Goal: Task Accomplishment & Management: Manage account settings

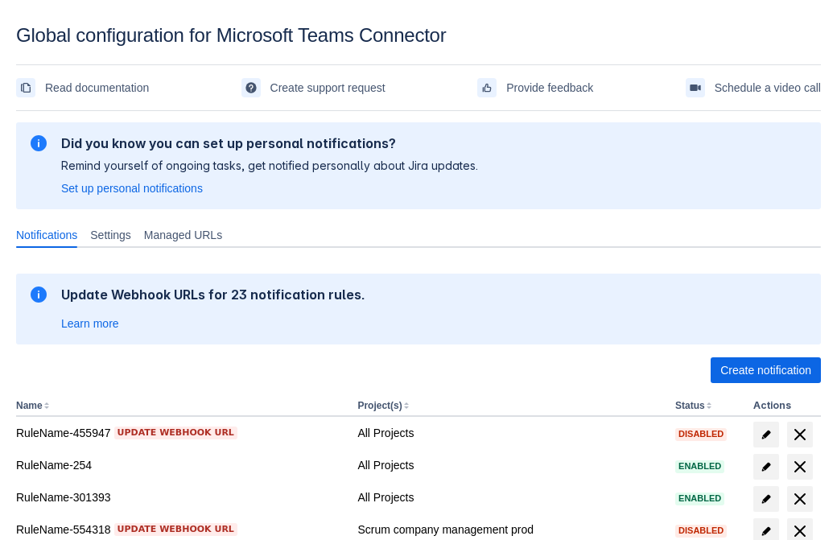
click at [765, 370] on span "Create notification" at bounding box center [765, 370] width 91 height 26
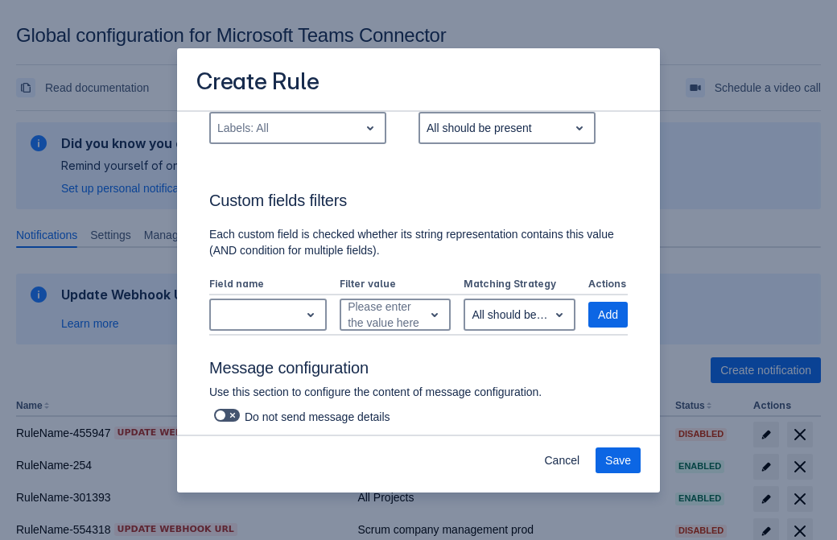
click at [297, 141] on div "Labels: All" at bounding box center [285, 128] width 148 height 26
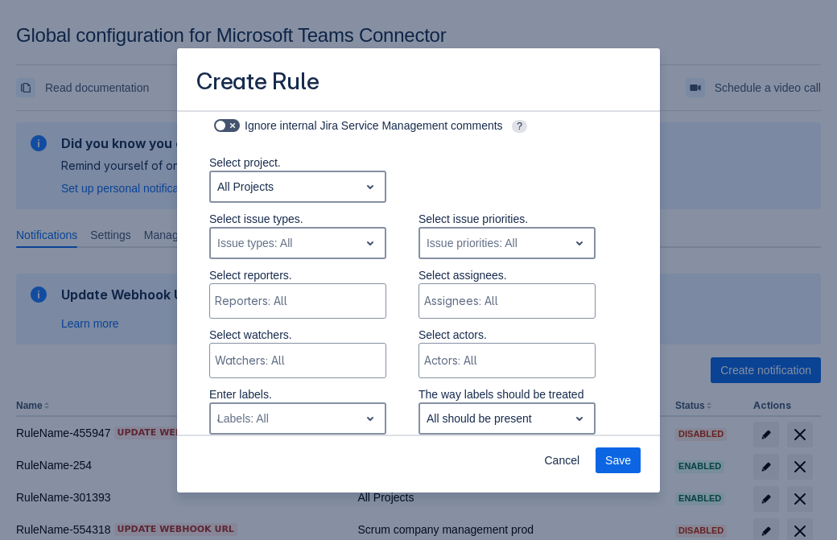
type input "414879_label"
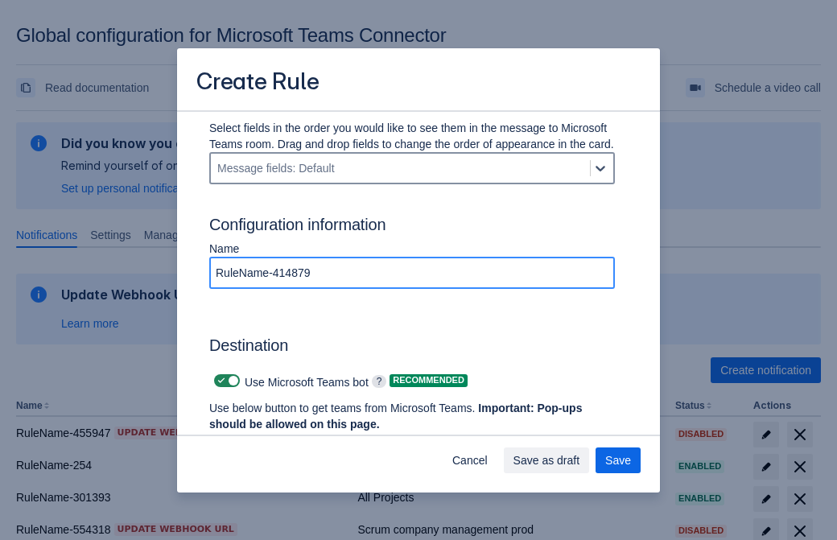
type input "RuleName-414879"
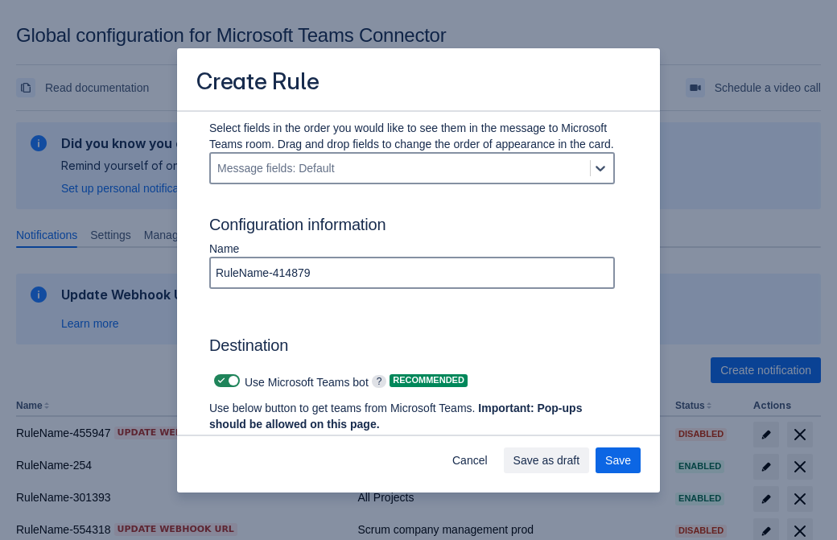
click at [219, 380] on span "Scrollable content" at bounding box center [221, 380] width 13 height 13
click at [219, 380] on input "Scrollable content" at bounding box center [219, 381] width 10 height 10
checkbox input "false"
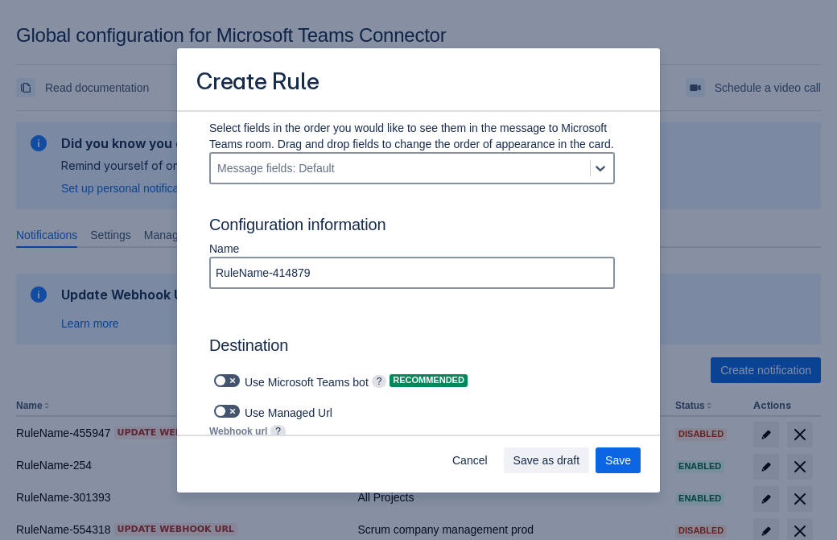
type input "https://prod-74.westus.logic.azure.com:443/workflows/f11e74d8c9ca438c8769757d73…"
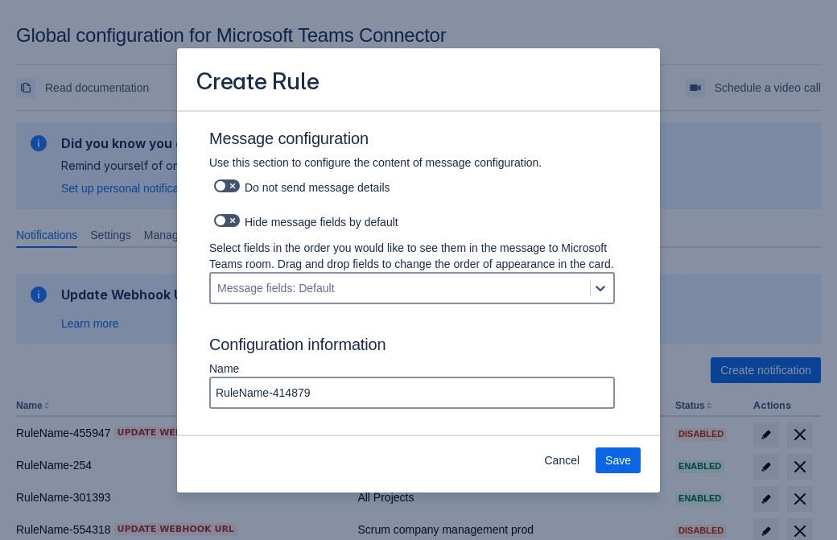
click at [618, 460] on span "Save" at bounding box center [618, 460] width 26 height 26
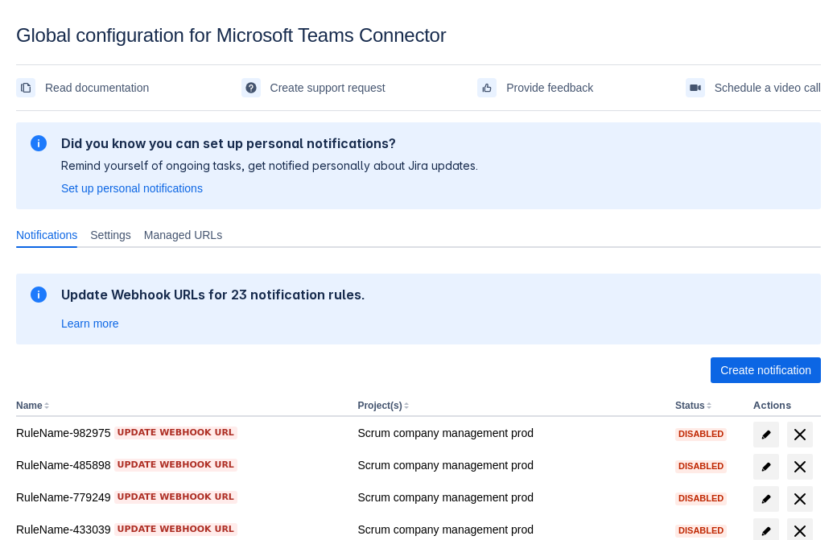
scroll to position [332, 0]
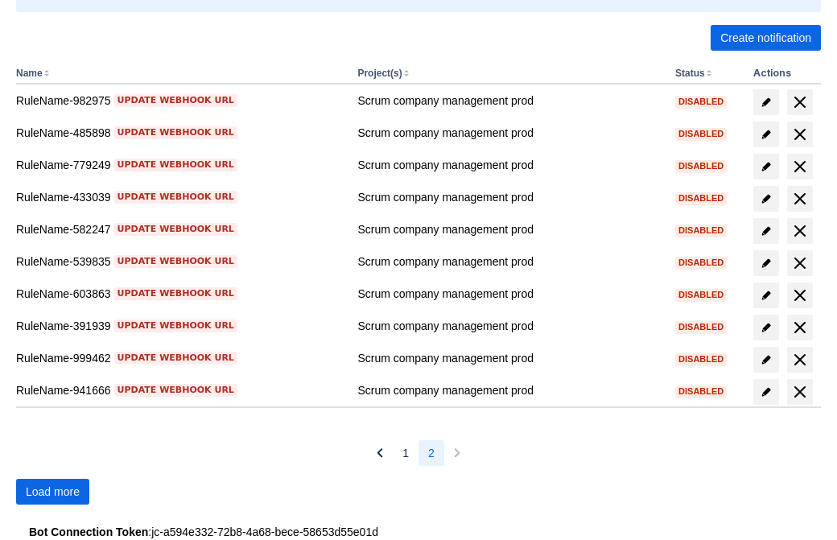
click at [52, 491] on span "Load more" at bounding box center [53, 492] width 54 height 26
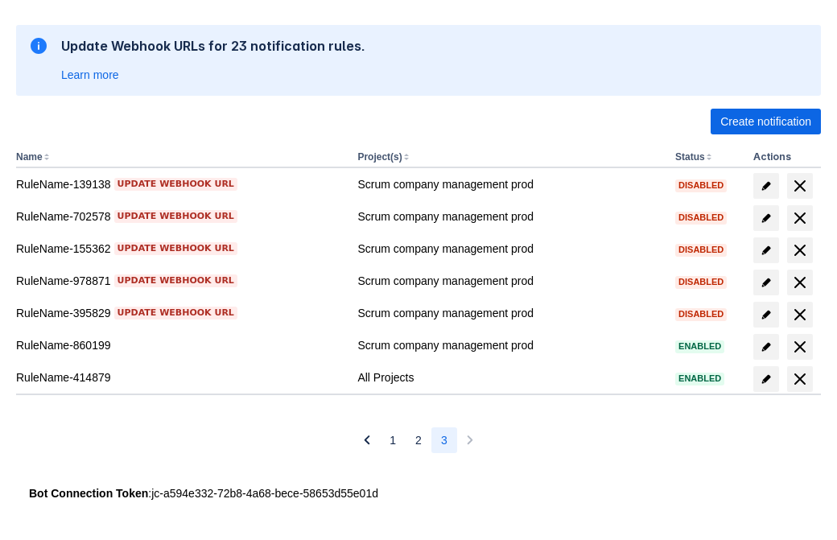
scroll to position [249, 0]
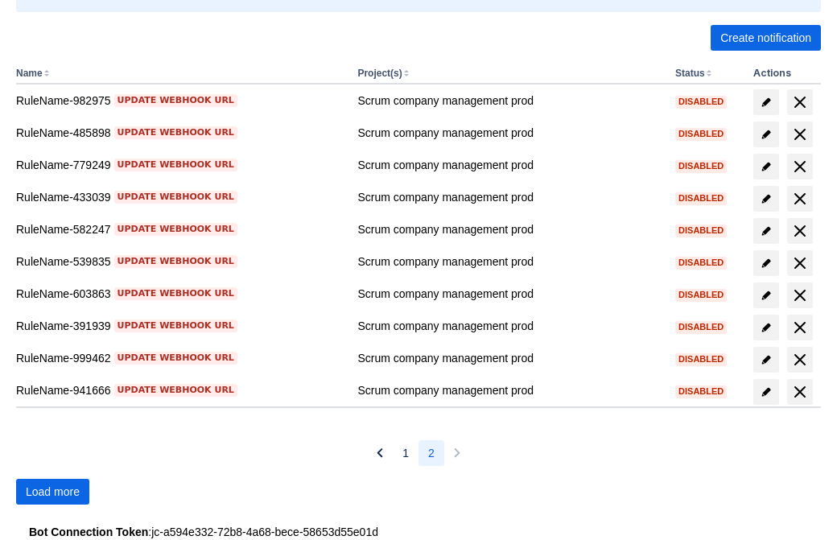
click at [52, 491] on span "Load more" at bounding box center [53, 492] width 54 height 26
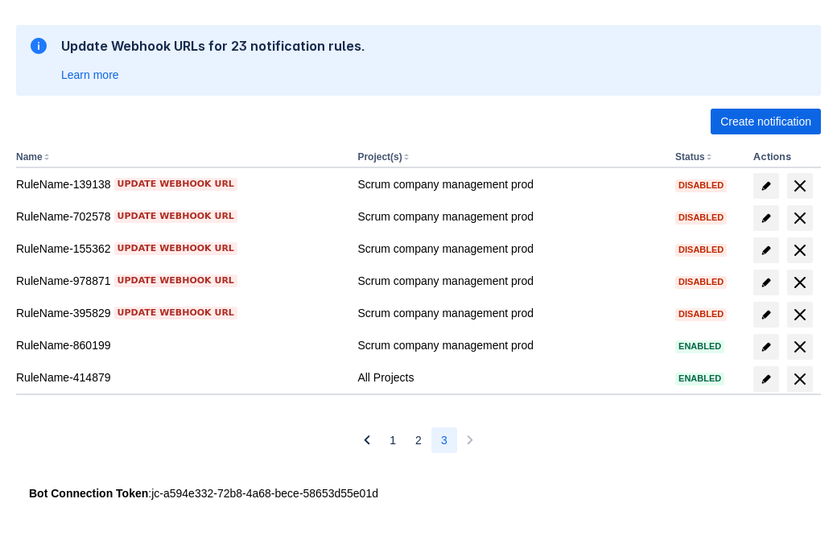
click at [799, 379] on span "delete" at bounding box center [799, 378] width 19 height 19
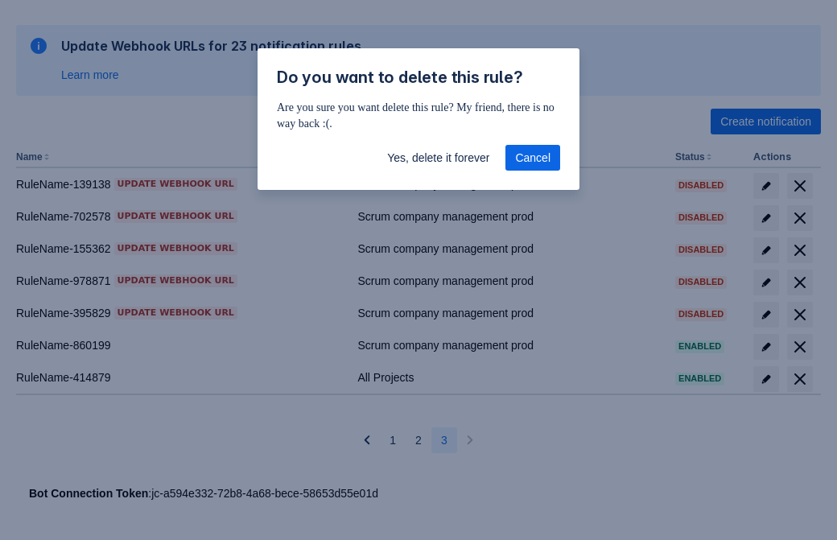
click at [438, 158] on span "Yes, delete it forever" at bounding box center [438, 158] width 102 height 26
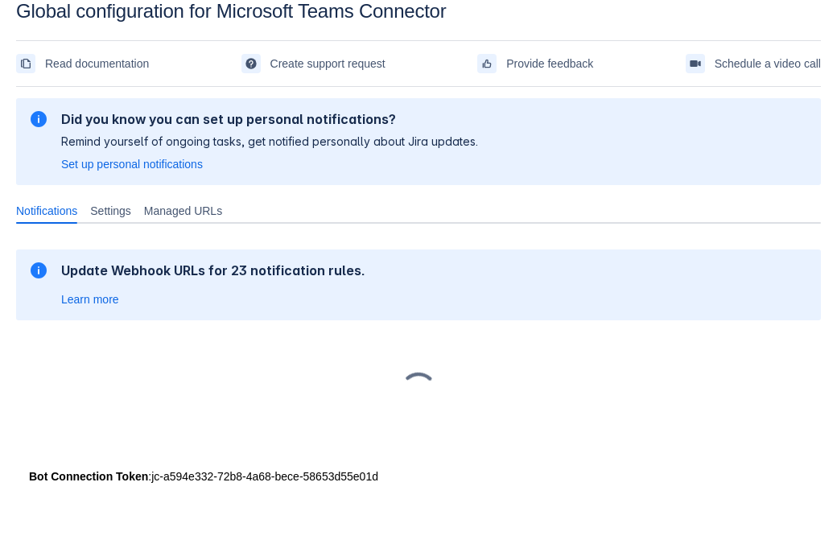
scroll to position [24, 0]
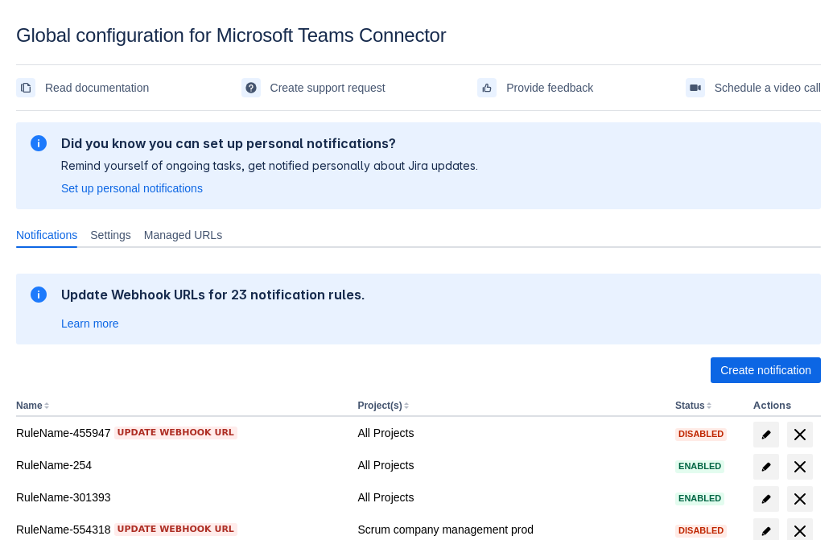
click at [765, 370] on span "Create notification" at bounding box center [765, 370] width 91 height 26
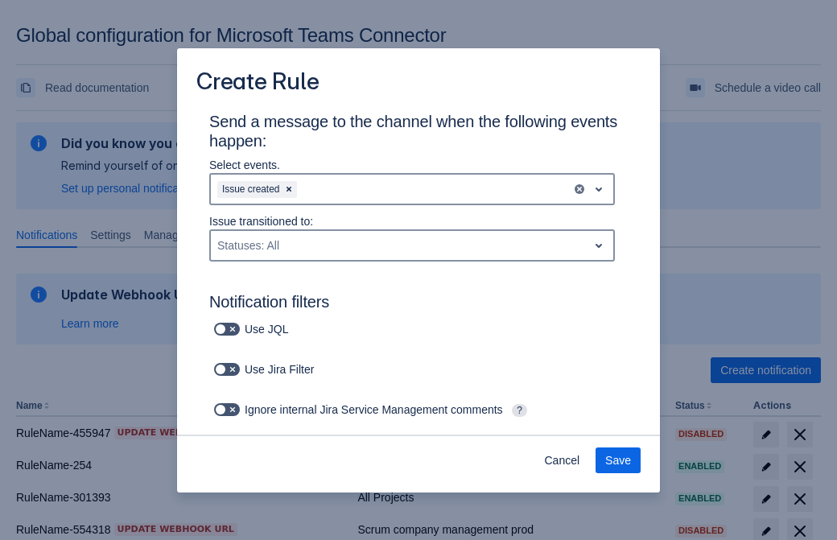
click at [412, 189] on div "Issue created" at bounding box center [391, 189] width 360 height 26
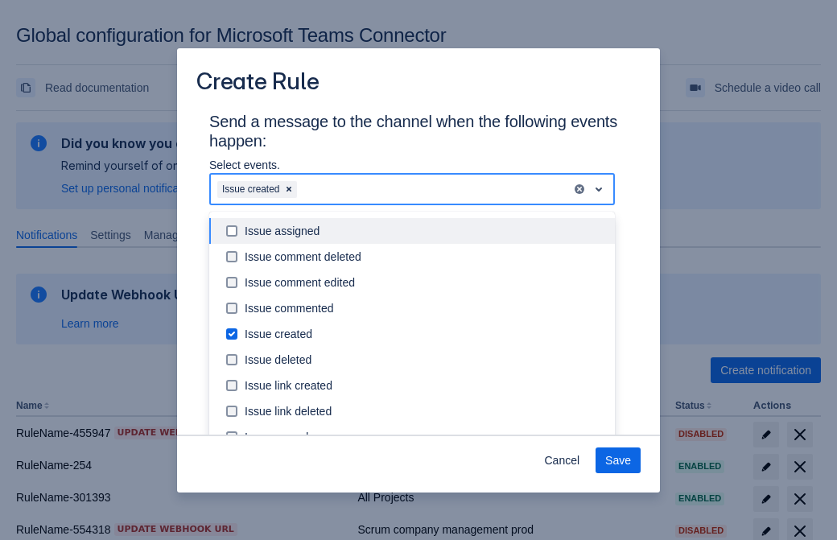
click at [425, 334] on div "Issue created" at bounding box center [425, 334] width 360 height 16
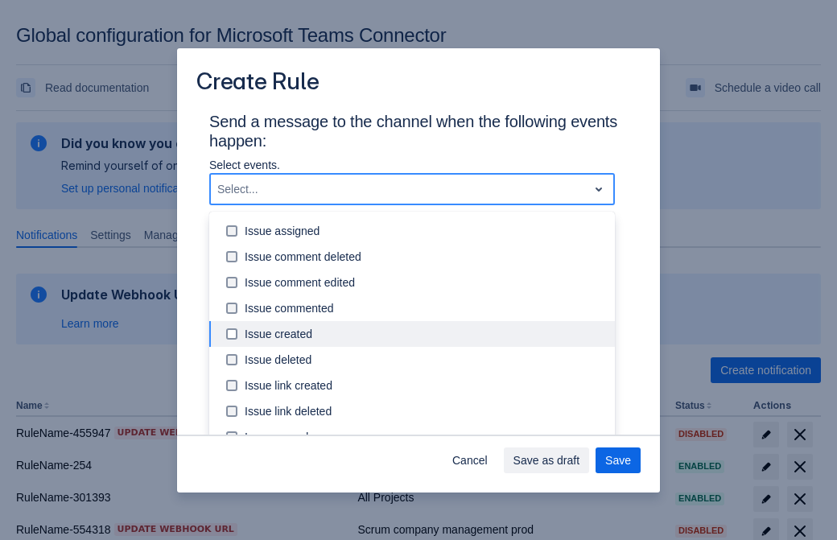
click at [425, 480] on div "Issue updated" at bounding box center [425, 488] width 360 height 16
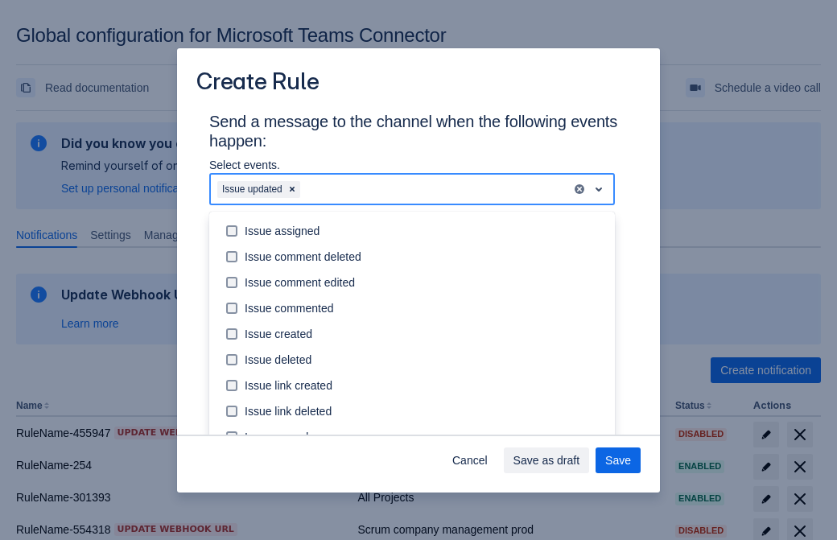
scroll to position [156, 0]
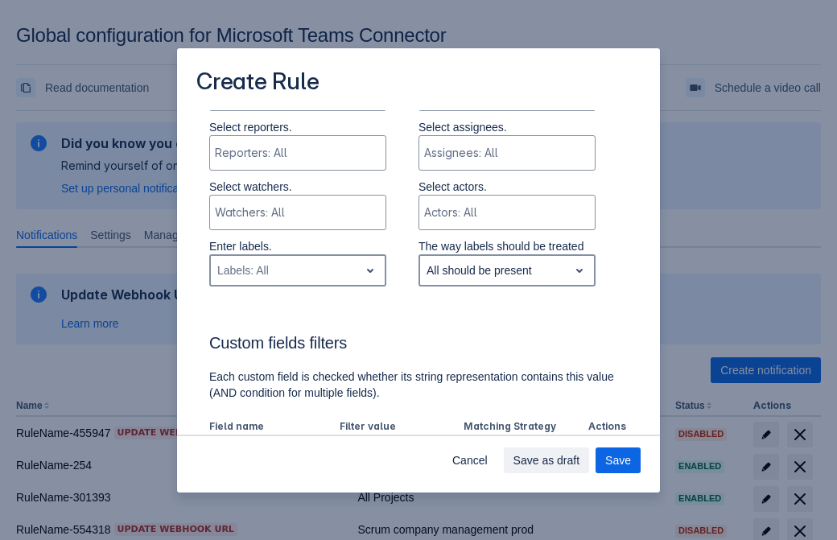
type input "701448_label"
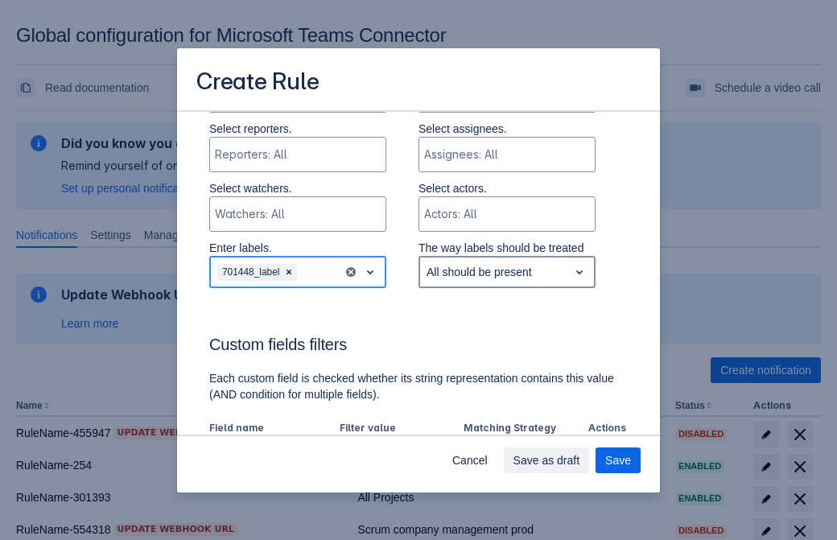
scroll to position [925, 0]
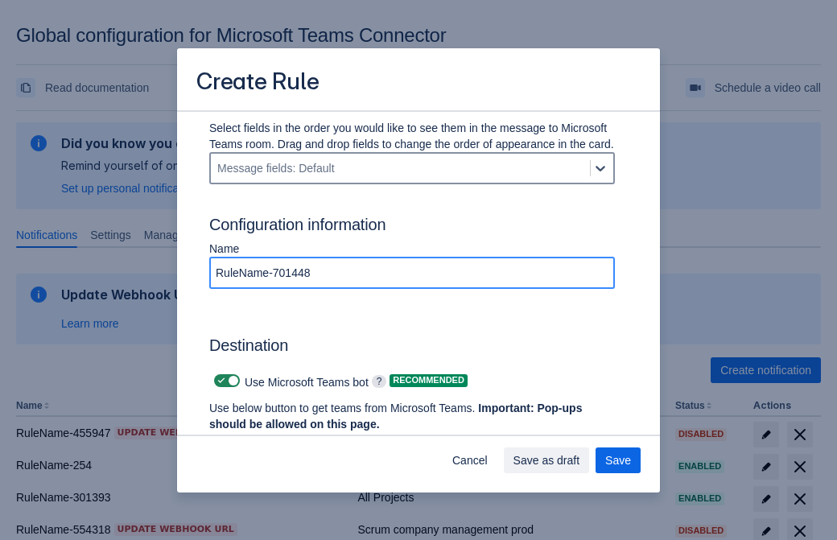
type input "RuleName-701448"
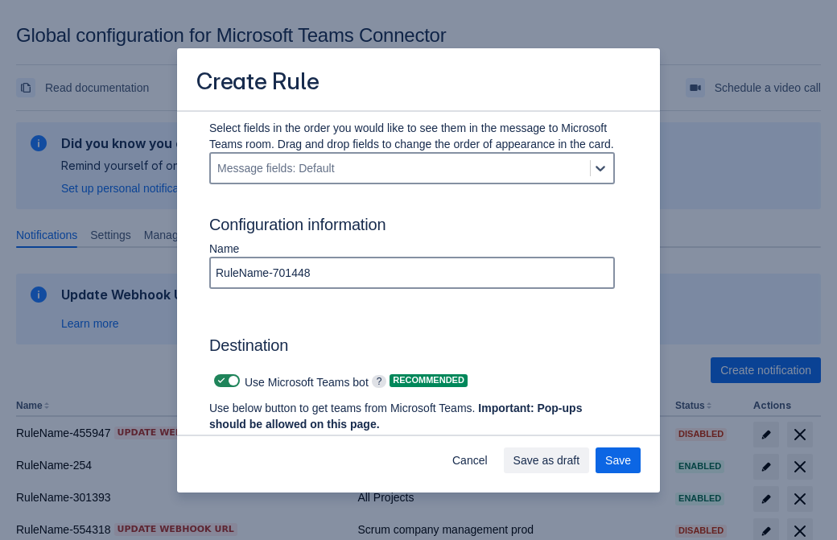
click at [219, 380] on span "Scrollable content" at bounding box center [221, 380] width 13 height 13
click at [219, 380] on input "Scrollable content" at bounding box center [219, 381] width 10 height 10
checkbox input "false"
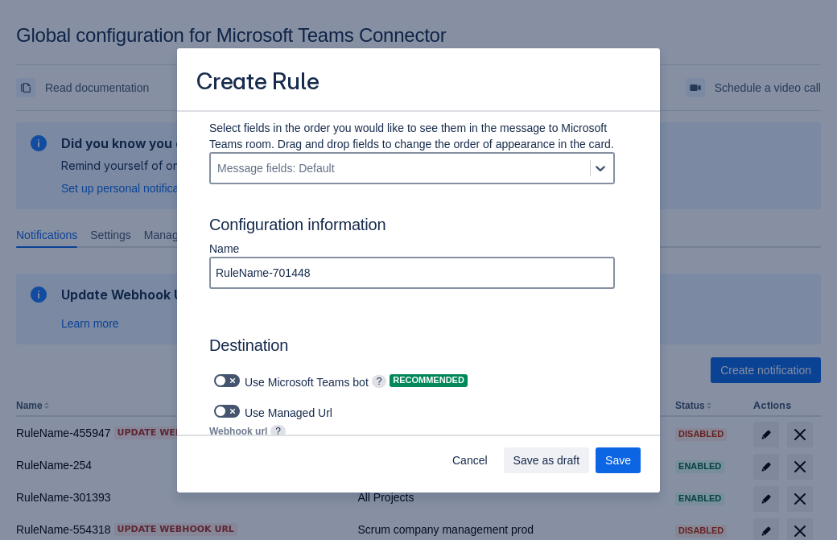
type input "https://prod-34.westus.logic.azure.com:443/workflows/b225ecea21af403f967199aab2…"
click at [580, 460] on span "Save as draft" at bounding box center [546, 460] width 67 height 26
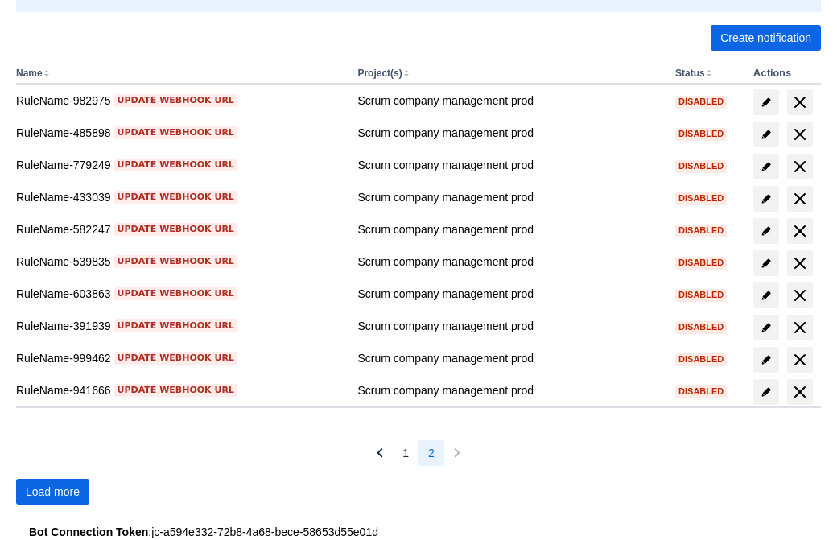
click at [52, 491] on span "Load more" at bounding box center [53, 492] width 54 height 26
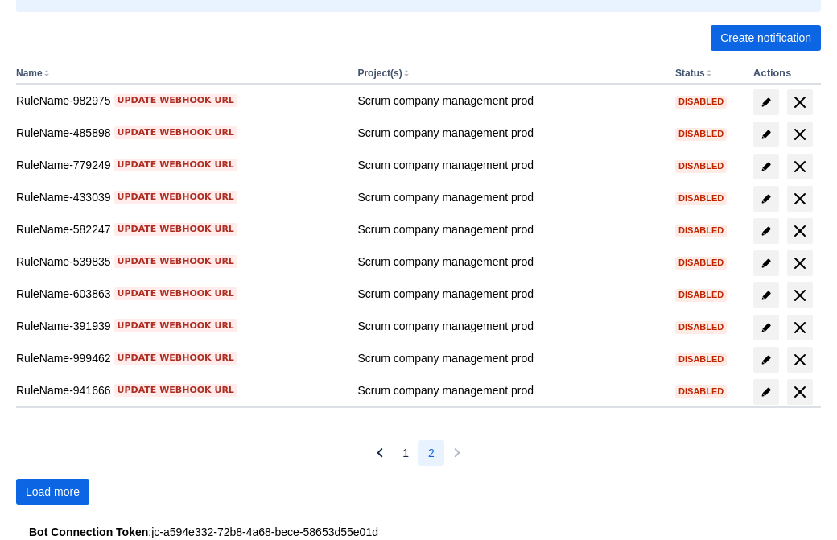
click at [52, 491] on span "Load more" at bounding box center [53, 492] width 54 height 26
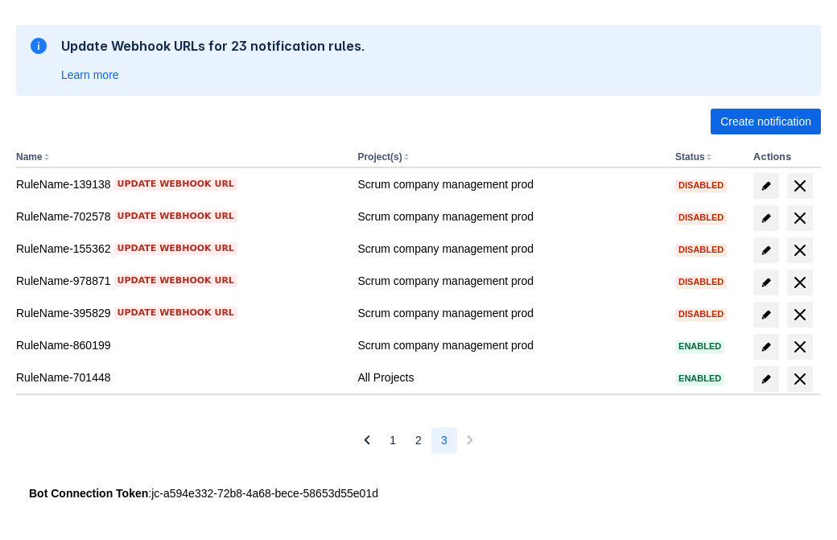
scroll to position [249, 0]
click at [799, 379] on span "delete" at bounding box center [799, 378] width 19 height 19
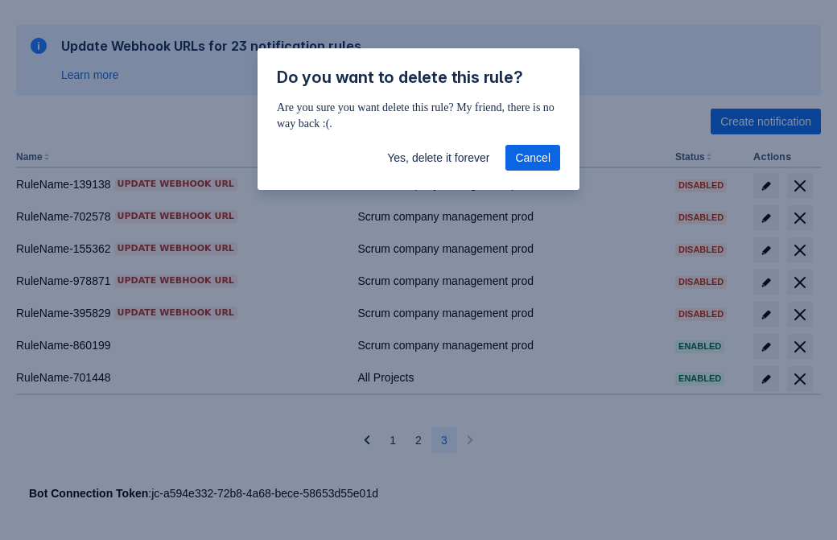
click at [438, 158] on span "Yes, delete it forever" at bounding box center [438, 158] width 102 height 26
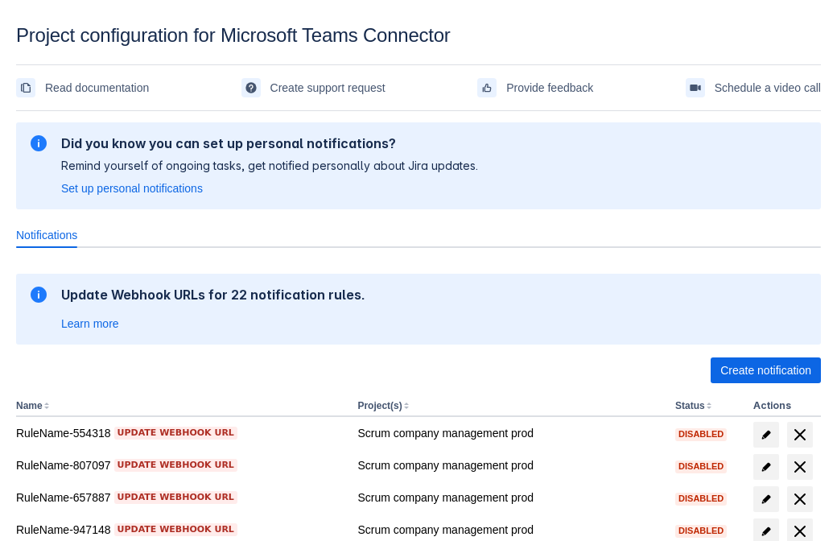
click at [765, 370] on span "Create notification" at bounding box center [765, 370] width 91 height 26
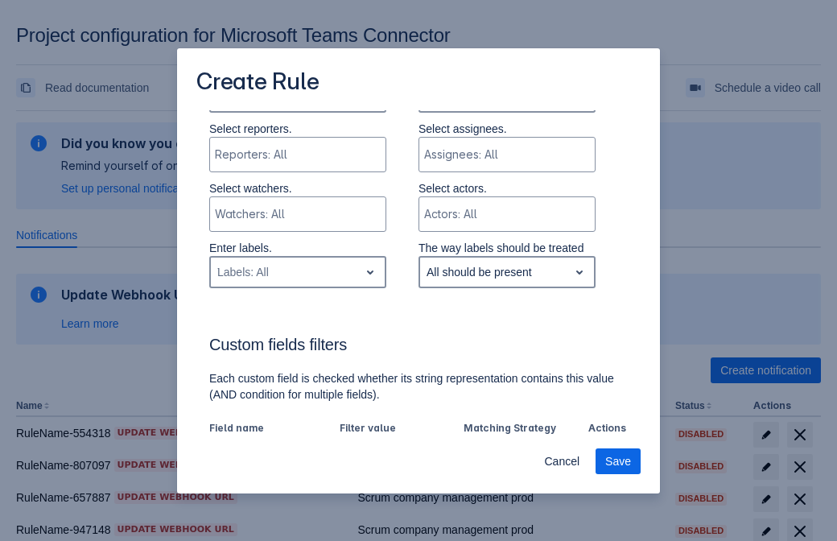
type input "734573_label"
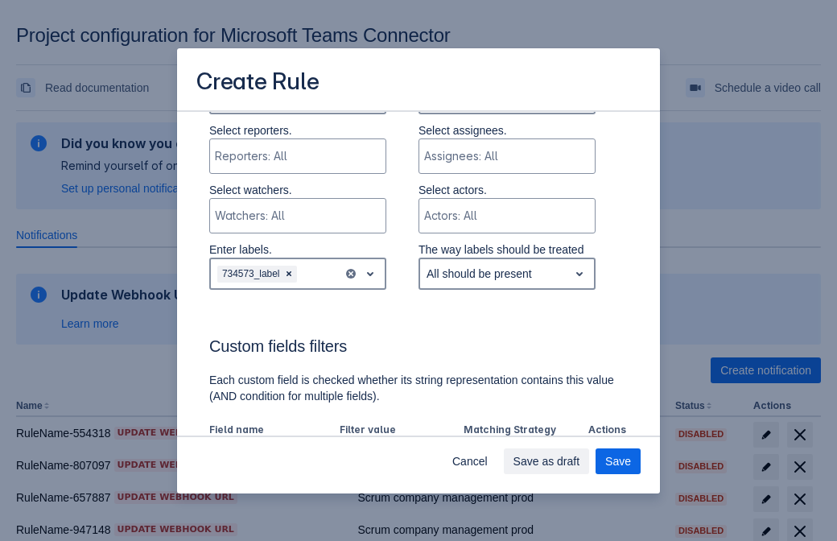
scroll to position [868, 0]
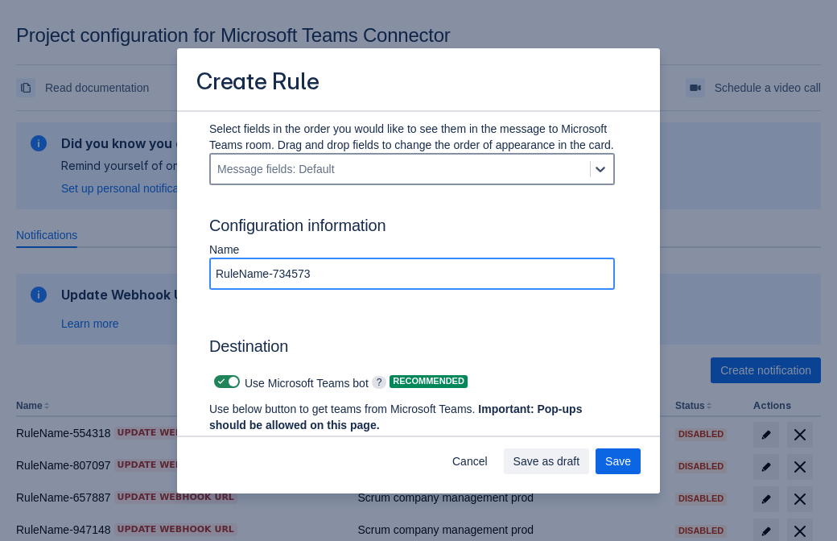
type input "RuleName-734573"
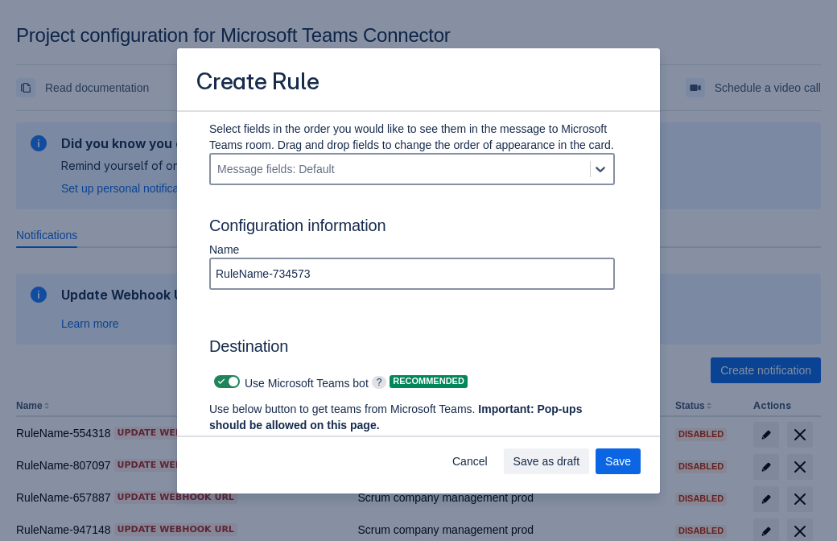
click at [219, 381] on span at bounding box center [221, 381] width 13 height 13
click at [219, 381] on input "checkbox" at bounding box center [219, 381] width 10 height 10
checkbox input "false"
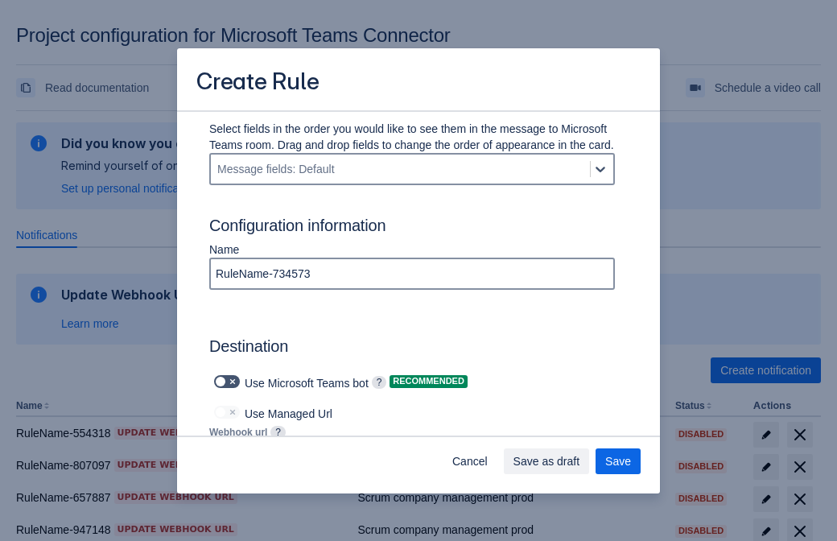
type input "https://prod-66.westus.logic.azure.com:443/workflows/8c648f5704ae4c43ad0e610244…"
click at [580, 461] on span "Save as draft" at bounding box center [546, 461] width 67 height 26
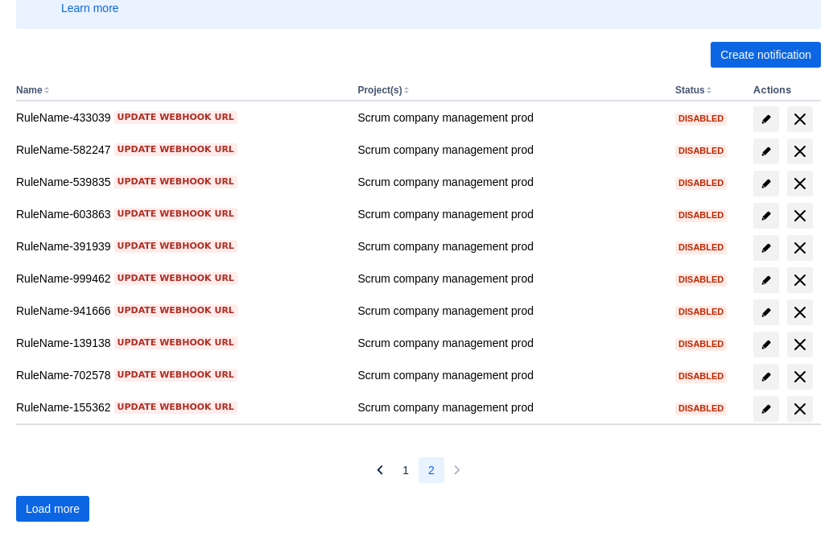
click at [52, 508] on span "Load more" at bounding box center [53, 508] width 54 height 26
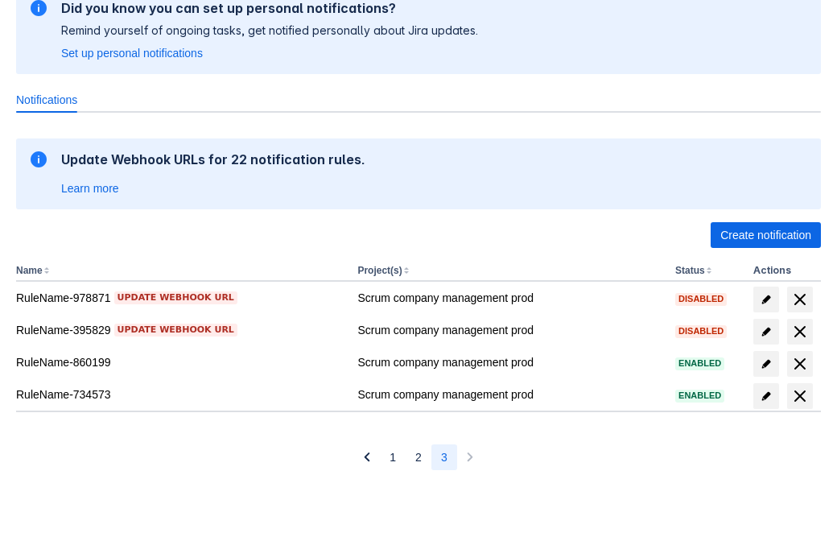
scroll to position [135, 0]
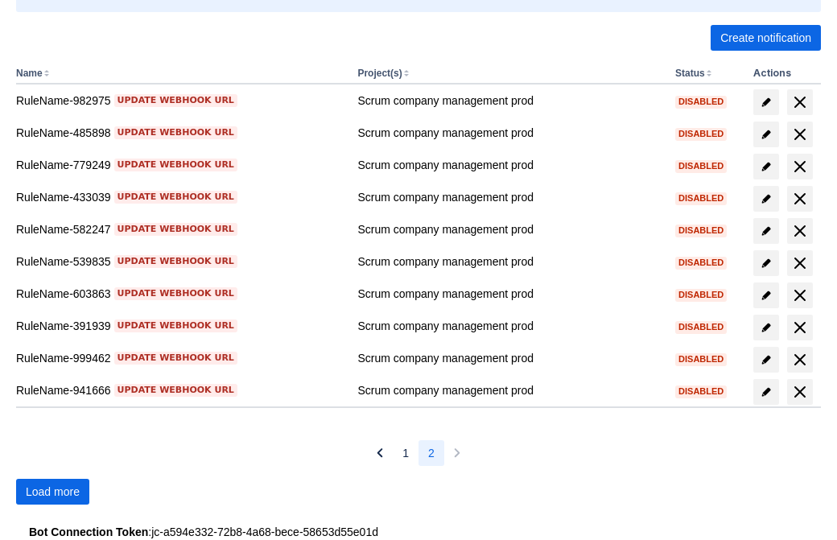
click at [52, 491] on span "Load more" at bounding box center [53, 492] width 54 height 26
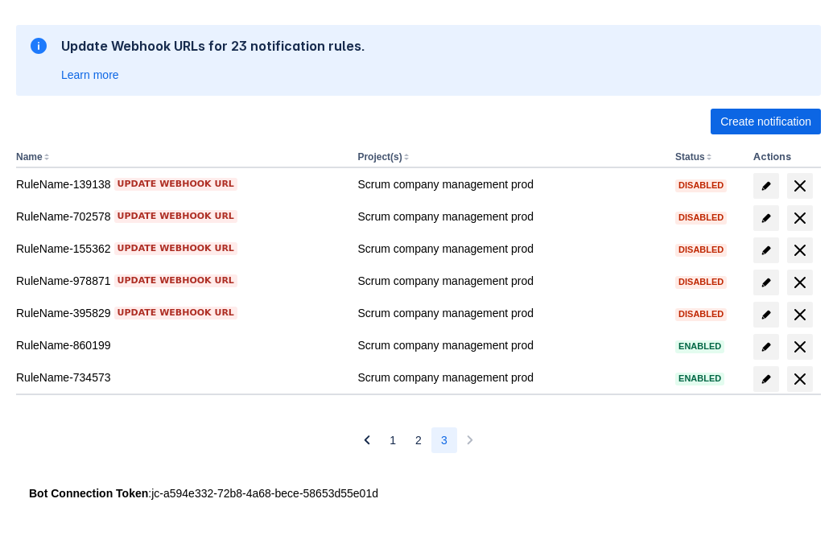
scroll to position [249, 0]
click at [799, 379] on span "delete" at bounding box center [799, 378] width 19 height 19
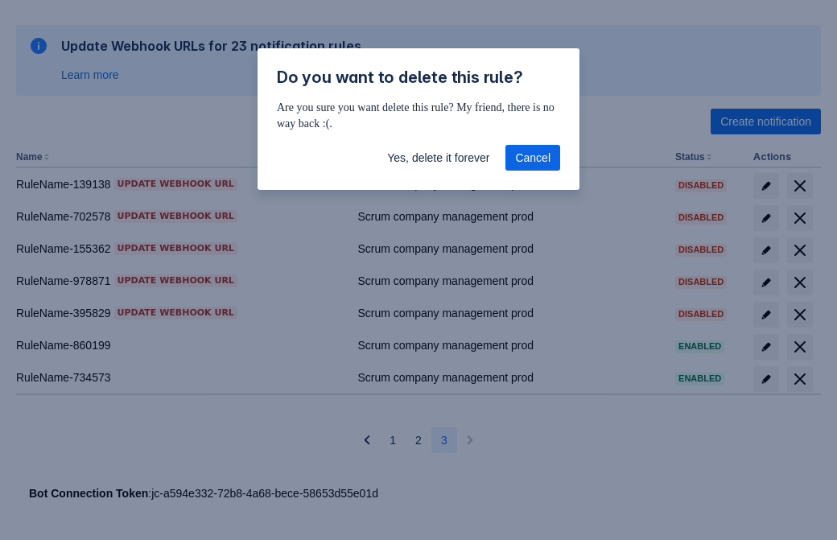
click at [438, 158] on span "Yes, delete it forever" at bounding box center [438, 158] width 102 height 26
